Goal: Navigation & Orientation: Find specific page/section

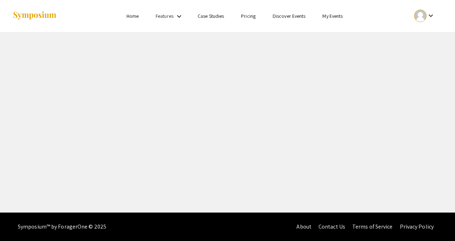
click at [331, 16] on link "My Events" at bounding box center [333, 16] width 20 height 6
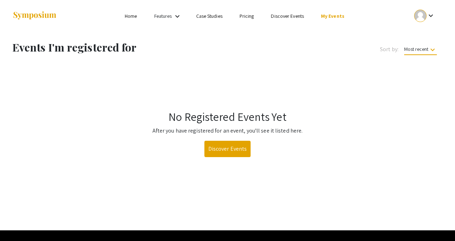
click at [426, 18] on div "keyboard_arrow_down" at bounding box center [424, 16] width 25 height 16
click at [425, 30] on button "My Account" at bounding box center [429, 35] width 44 height 17
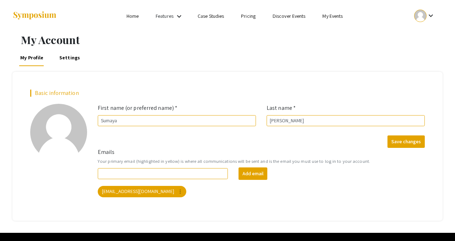
click at [429, 12] on mat-icon "keyboard_arrow_down" at bounding box center [431, 15] width 9 height 9
click at [419, 53] on button "My Submissions" at bounding box center [429, 52] width 44 height 17
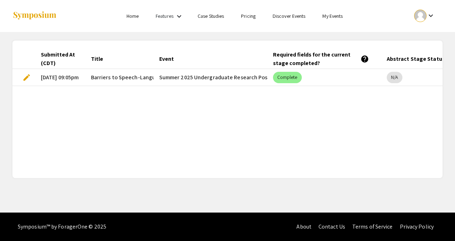
scroll to position [0, 52]
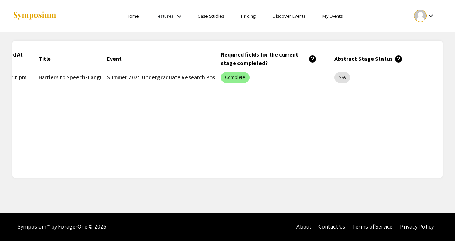
click at [334, 18] on link "My Events" at bounding box center [333, 16] width 20 height 6
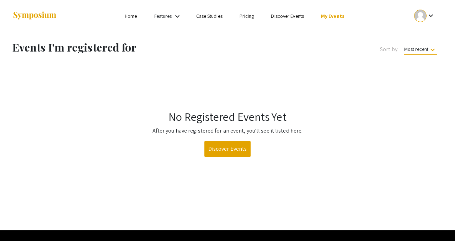
click at [277, 18] on link "Discover Events" at bounding box center [287, 16] width 33 height 6
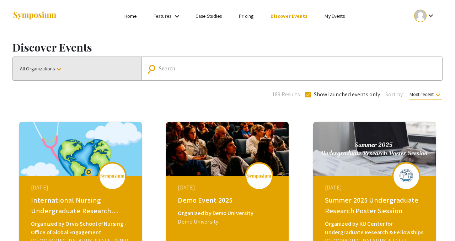
click at [79, 62] on button "All Organizations keyboard_arrow_down" at bounding box center [77, 68] width 129 height 23
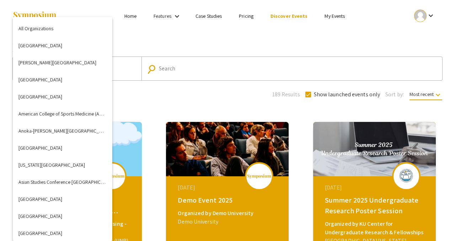
click at [137, 16] on div at bounding box center [227, 120] width 455 height 241
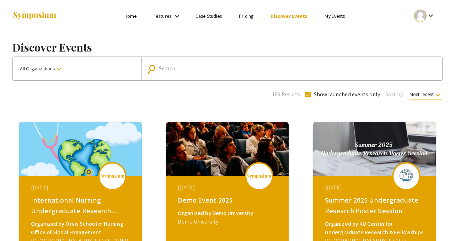
click at [136, 16] on link "Home" at bounding box center [130, 16] width 12 height 6
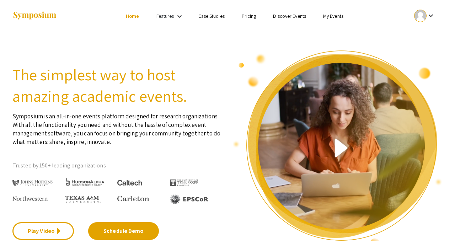
click at [166, 16] on link "Features" at bounding box center [165, 16] width 18 height 6
